Goal: Find specific page/section: Find specific page/section

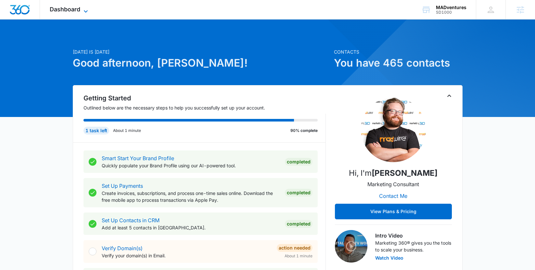
click at [64, 9] on span "Dashboard" at bounding box center [65, 9] width 31 height 7
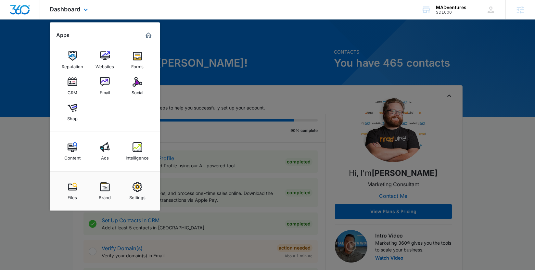
click at [144, 136] on div "Content Ads Intelligence" at bounding box center [105, 151] width 110 height 39
click at [142, 145] on img at bounding box center [138, 147] width 10 height 10
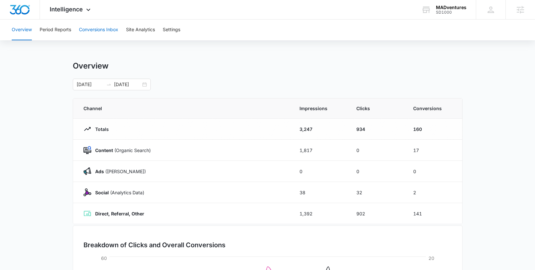
click at [97, 32] on button "Conversions Inbox" at bounding box center [98, 29] width 39 height 21
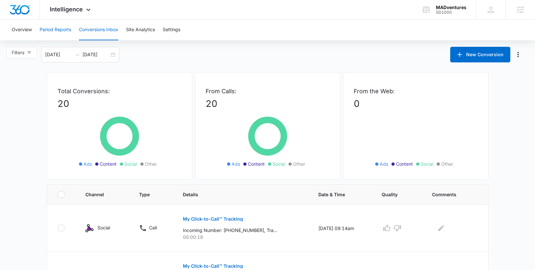
click at [60, 32] on button "Period Reports" at bounding box center [56, 29] width 32 height 21
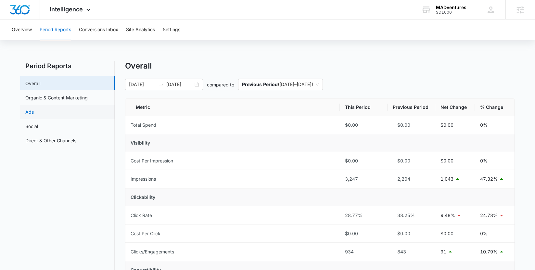
click at [27, 110] on link "Ads" at bounding box center [29, 112] width 8 height 7
